Goal: Task Accomplishment & Management: Understand process/instructions

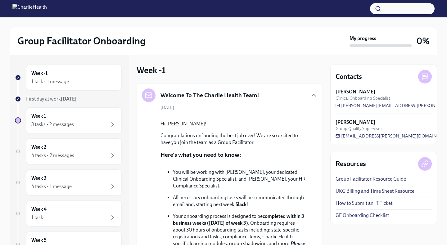
scroll to position [74, 0]
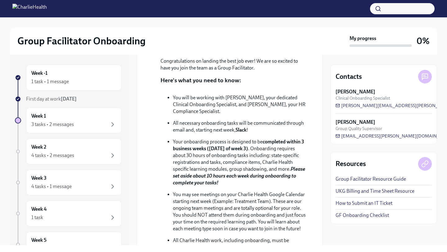
click at [265, 33] on div "Group Facilitator Onboarding My progress 0%" at bounding box center [223, 40] width 427 height 27
click at [81, 120] on div "Week 1 3 tasks • 2 messages" at bounding box center [73, 121] width 85 height 16
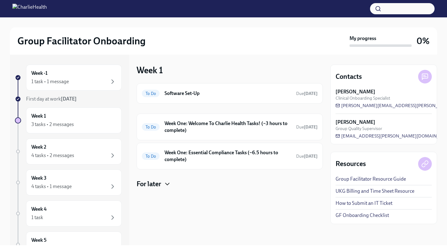
click at [167, 184] on icon "button" at bounding box center [167, 184] width 4 height 2
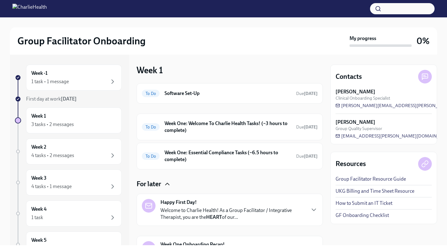
click at [264, 191] on div "For later Happy First Day! Welcome to Charlie Health! As a Group Facilitator / …" at bounding box center [229, 223] width 186 height 89
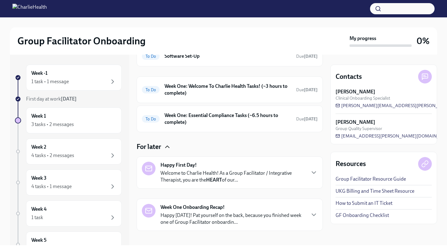
scroll to position [43, 0]
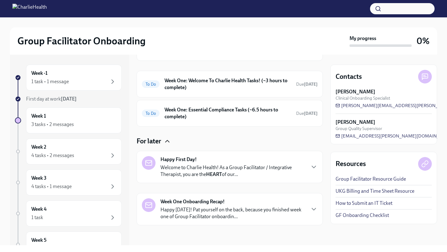
click at [311, 214] on div "Week One Onboarding Recap! Happy [DATE]! Pat yourself on the back, because you …" at bounding box center [230, 209] width 176 height 22
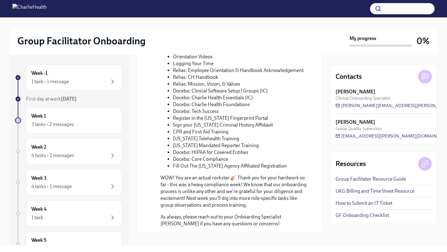
scroll to position [353, 0]
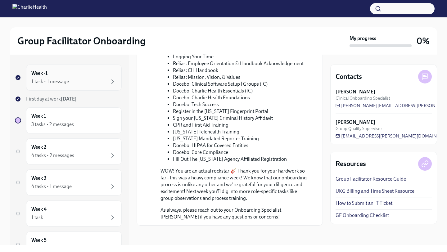
click at [75, 73] on div "Week -1 1 task • 1 message" at bounding box center [73, 78] width 85 height 16
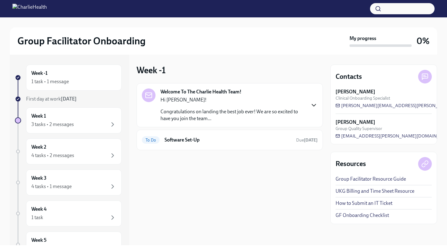
click at [313, 108] on icon "button" at bounding box center [313, 104] width 7 height 7
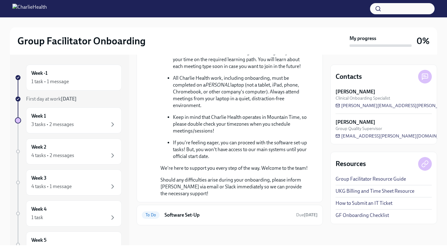
scroll to position [285, 0]
click at [185, 219] on div "To Do Software Set-Up Due [DATE]" at bounding box center [230, 215] width 176 height 10
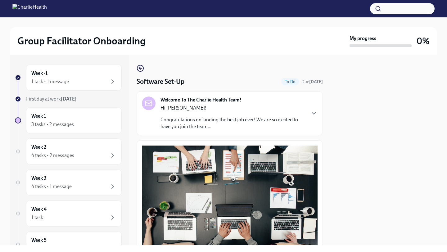
click at [349, 108] on div at bounding box center [383, 150] width 107 height 190
click at [331, 136] on div at bounding box center [383, 150] width 107 height 190
click at [312, 142] on div "As a completely virtual company, you will complete all of your onboarding onlin…" at bounding box center [229, 256] width 186 height 233
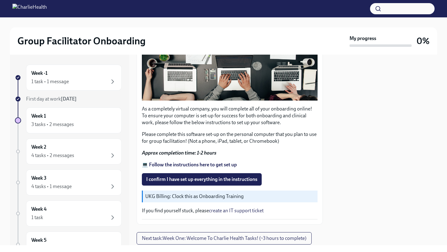
scroll to position [161, 0]
